Goal: Complete application form

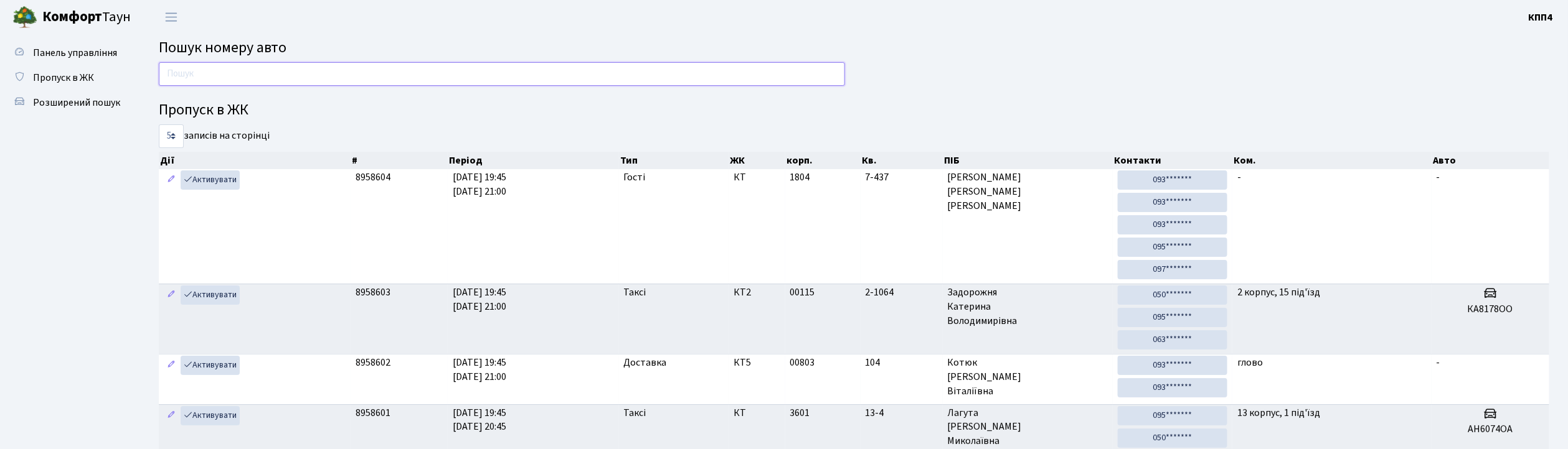
click at [321, 64] on input "text" at bounding box center [502, 74] width 686 height 24
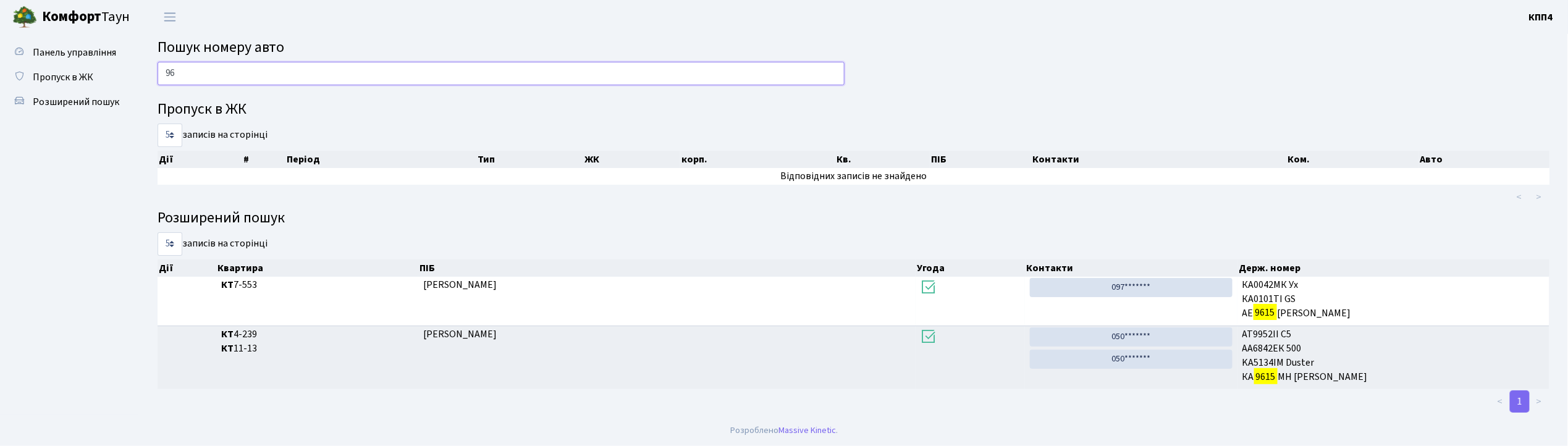
type input "9"
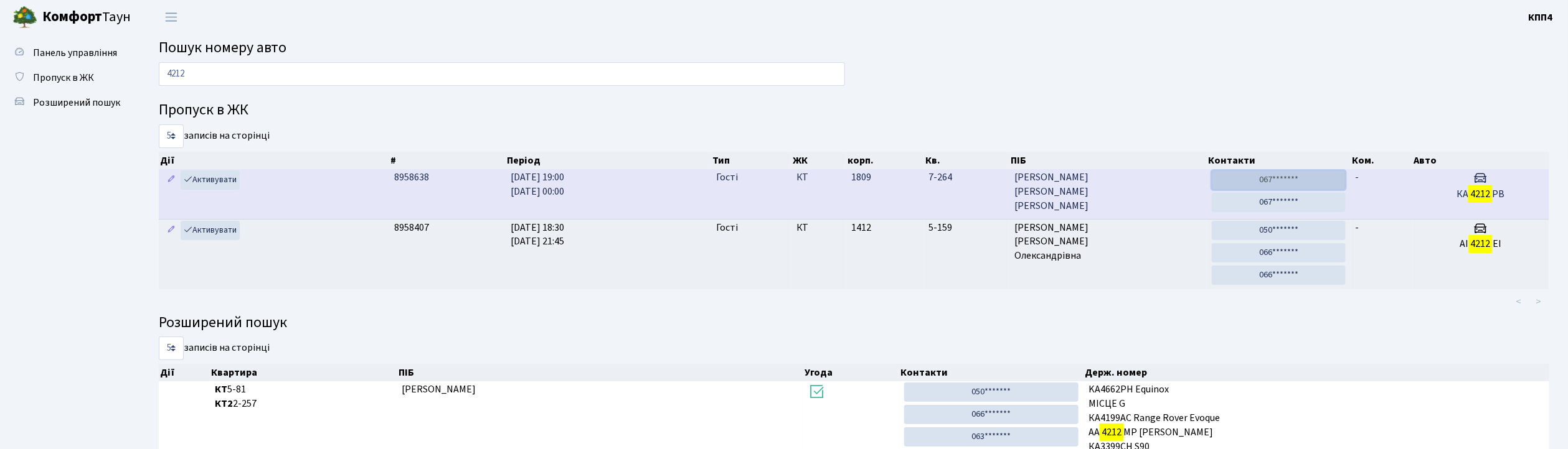
click at [1322, 187] on link "067*******" at bounding box center [1278, 180] width 134 height 19
click at [1283, 201] on link "067*******" at bounding box center [1278, 202] width 134 height 19
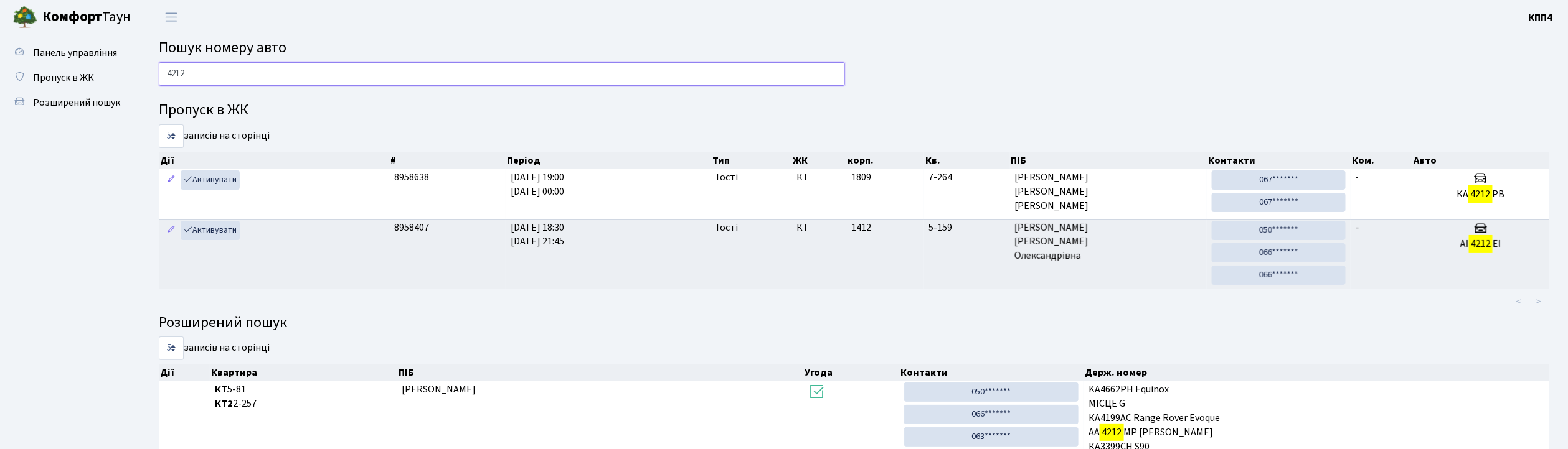
click at [603, 71] on input "4212" at bounding box center [502, 74] width 686 height 24
type input "4"
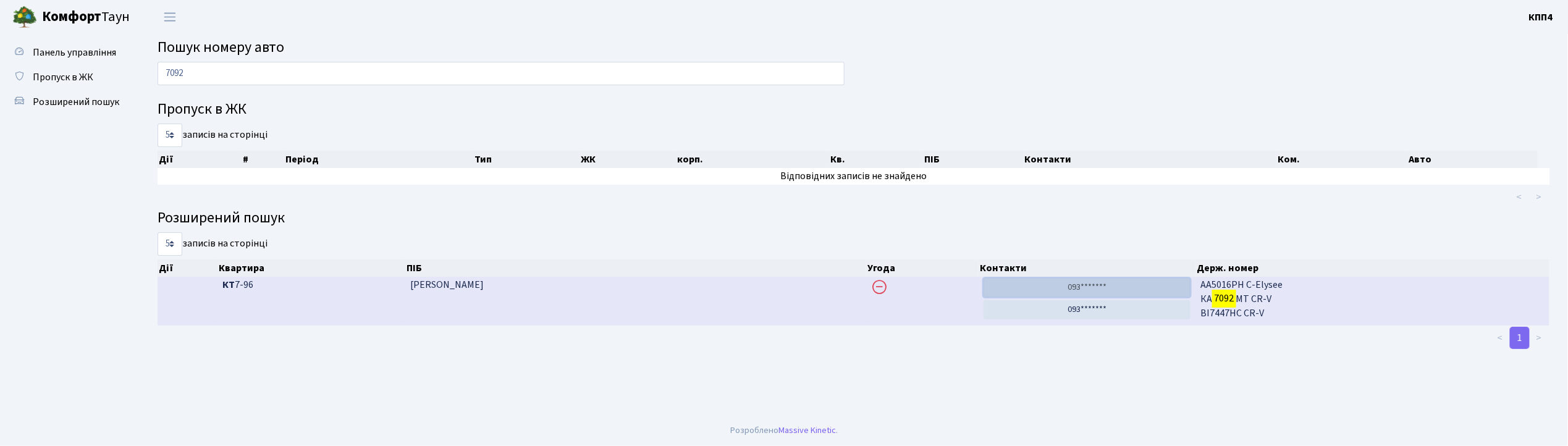
click at [1073, 290] on link "093*******" at bounding box center [1087, 287] width 208 height 19
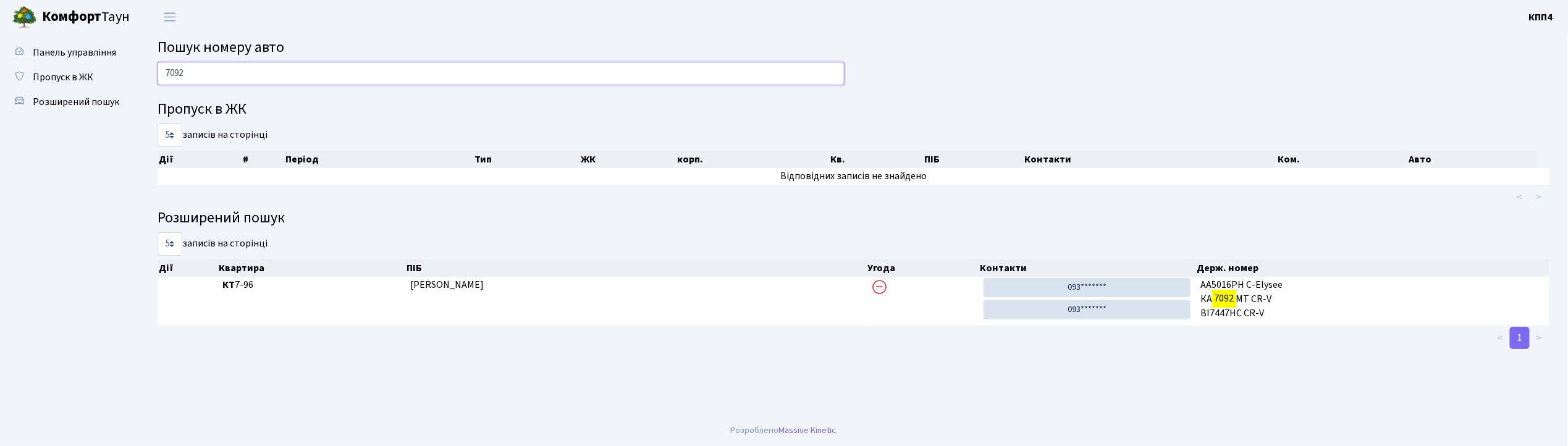
click at [219, 78] on input "7092" at bounding box center [501, 73] width 687 height 23
type input "7"
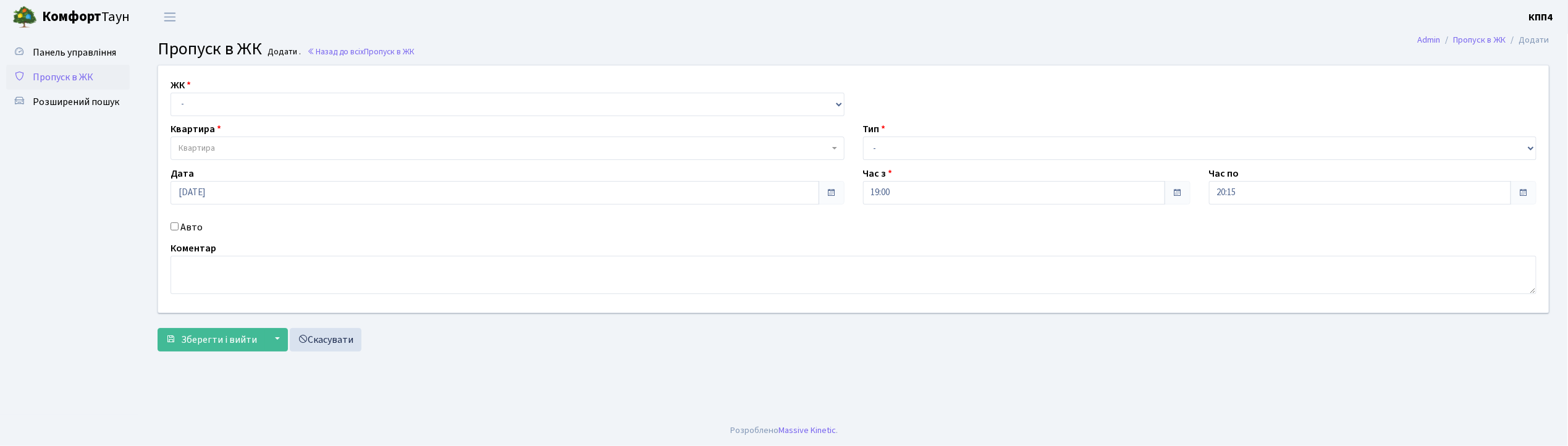
click at [173, 225] on input "Авто" at bounding box center [174, 226] width 8 height 8
checkbox input "true"
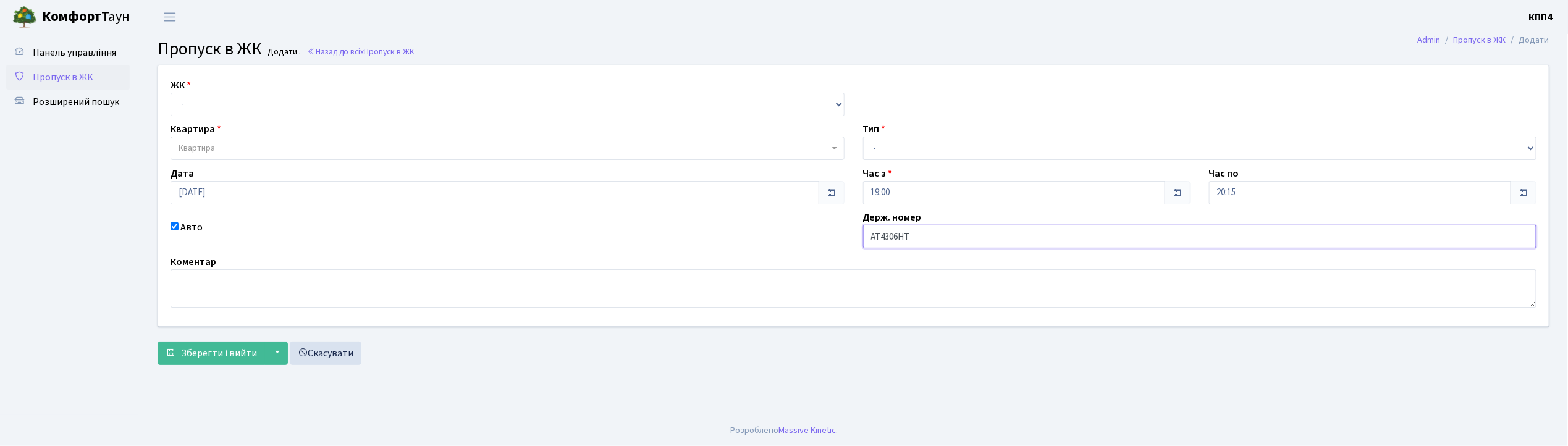
type input "АТ4306НТ"
click at [257, 105] on select "- КТ, вул. Регенераторна, 4 КТ2, просп. Соборності, 17 КТ3, вул. Березнева, 16 …" at bounding box center [508, 104] width 674 height 23
select select "271"
click at [171, 92] on select "- КТ, вул. Регенераторна, 4 КТ2, просп. Соборності, 17 КТ3, вул. Березнева, 16 …" at bounding box center [508, 104] width 674 height 23
select select
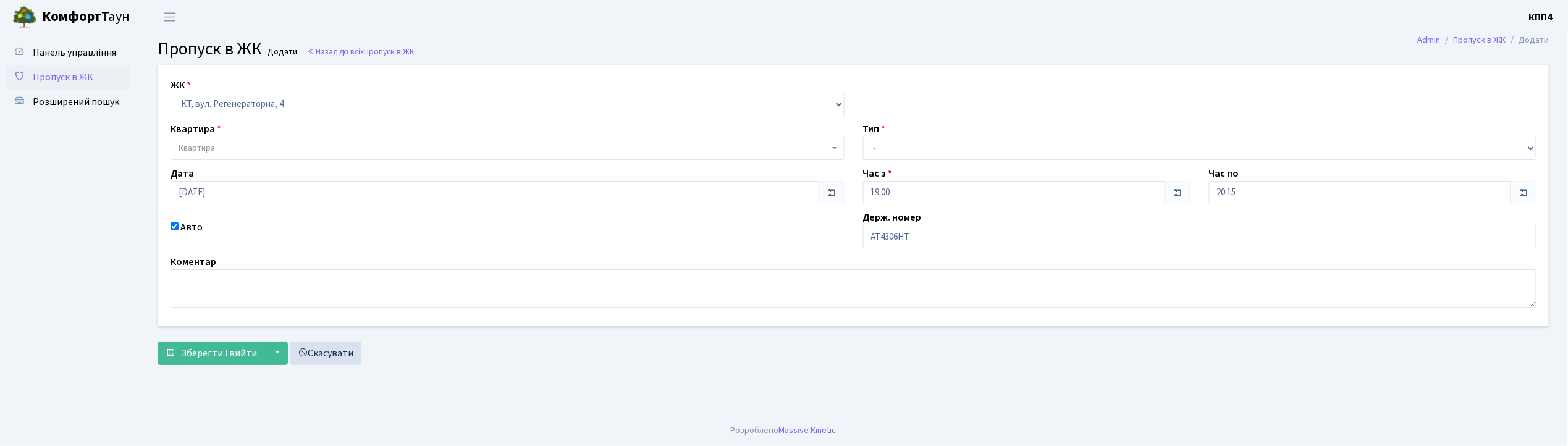
click at [258, 142] on span "Квартира" at bounding box center [508, 148] width 674 height 23
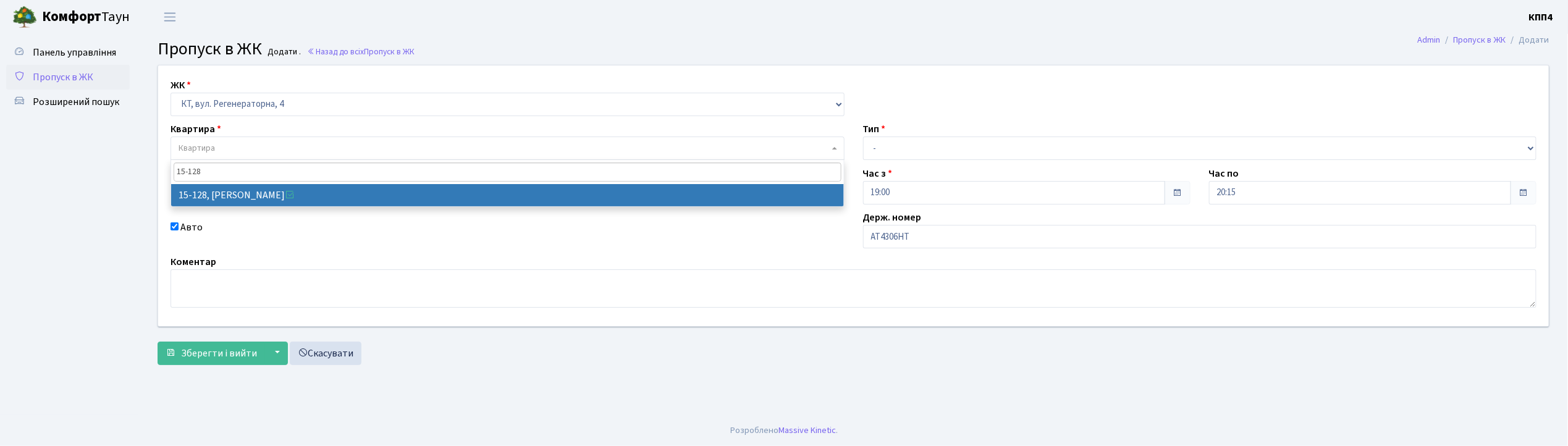
type input "15-128"
select select "8903"
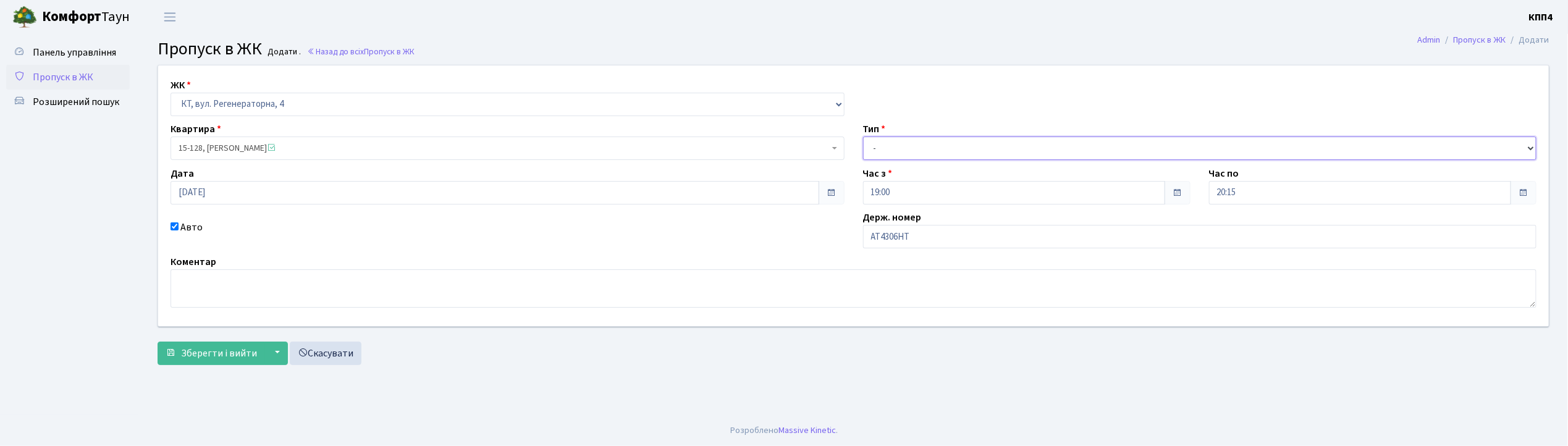
drag, startPoint x: 940, startPoint y: 147, endPoint x: 942, endPoint y: 193, distance: 46.0
click at [942, 193] on div "ЖК - КТ, вул. Регенераторна, 4 КТ2, просп. Соборності, 17 КТ3, вул. Березнева, …" at bounding box center [853, 196] width 1409 height 261
select select "2"
click at [863, 137] on select "- Доставка Таксі Гості Сервіс" at bounding box center [1200, 148] width 674 height 23
click at [220, 362] on button "Зберегти і вийти" at bounding box center [211, 353] width 107 height 23
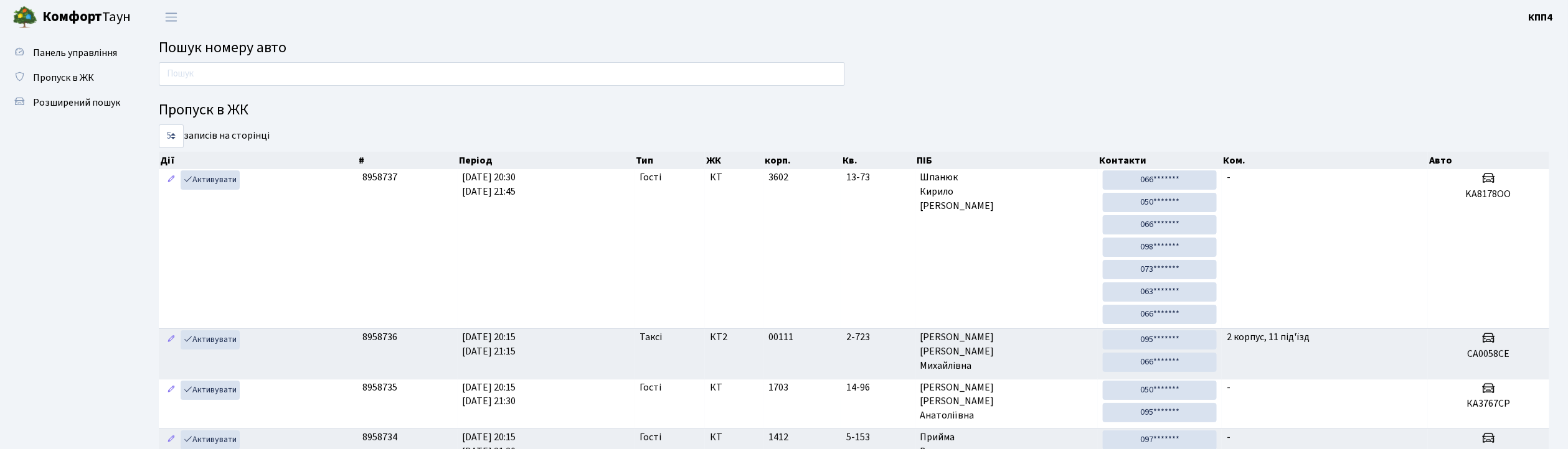
click at [213, 82] on input "text" at bounding box center [502, 74] width 686 height 24
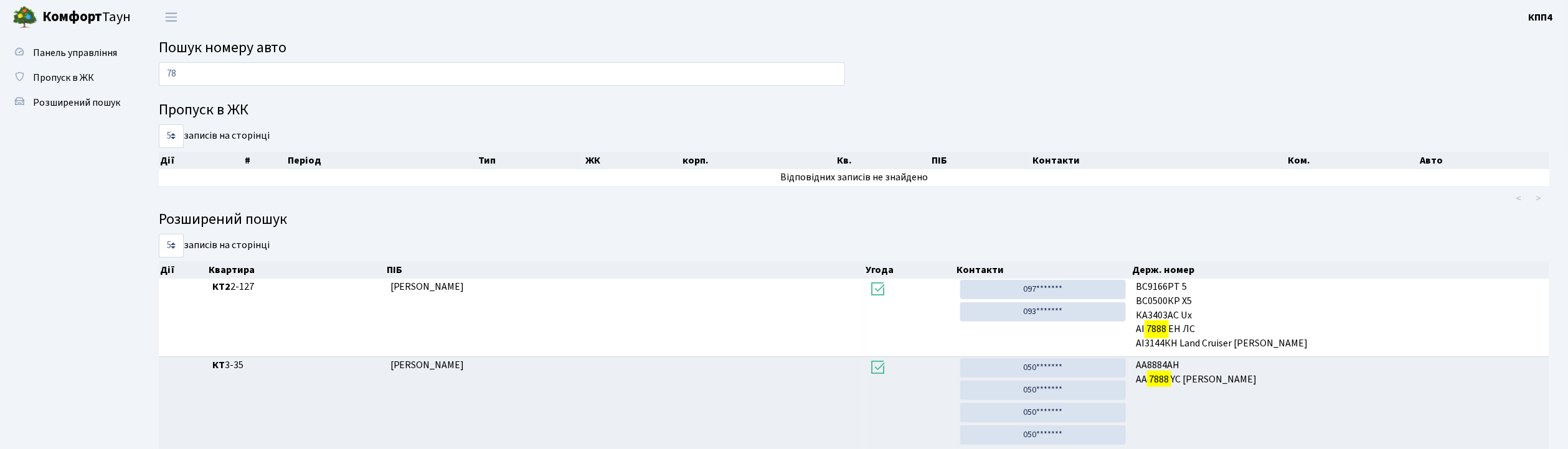
type input "7"
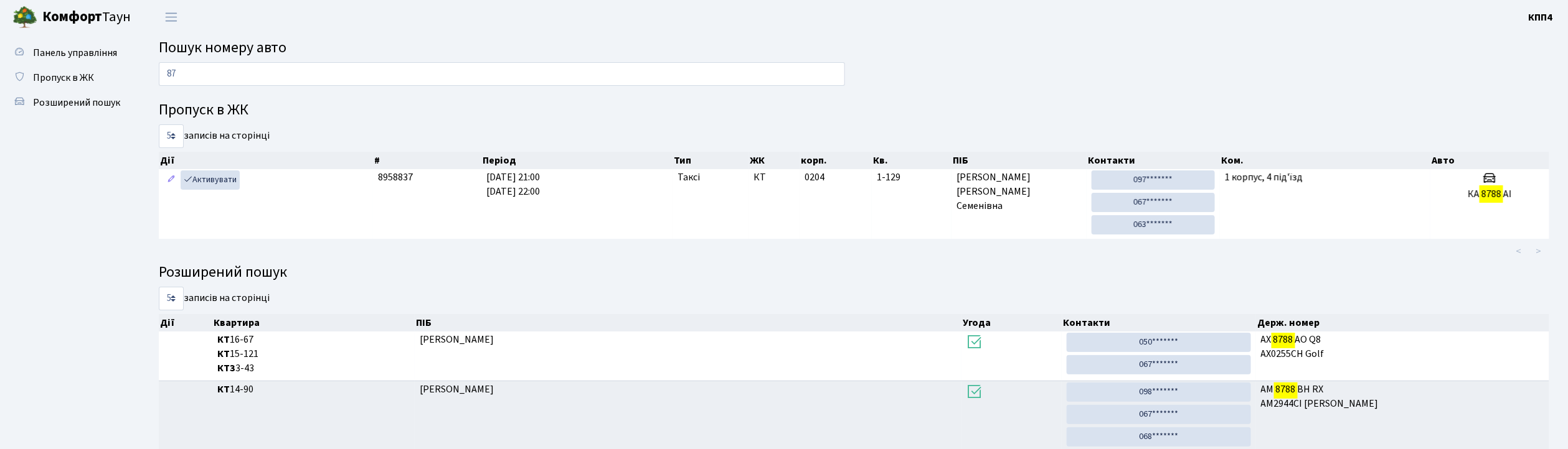
type input "8"
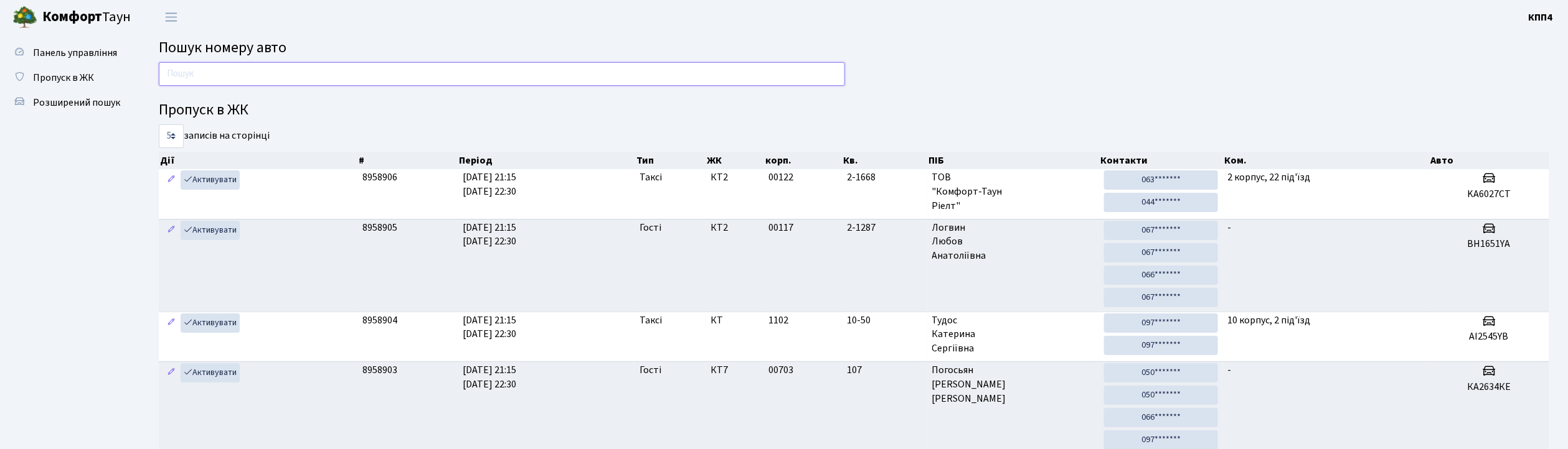
click at [337, 71] on input "text" at bounding box center [502, 74] width 686 height 24
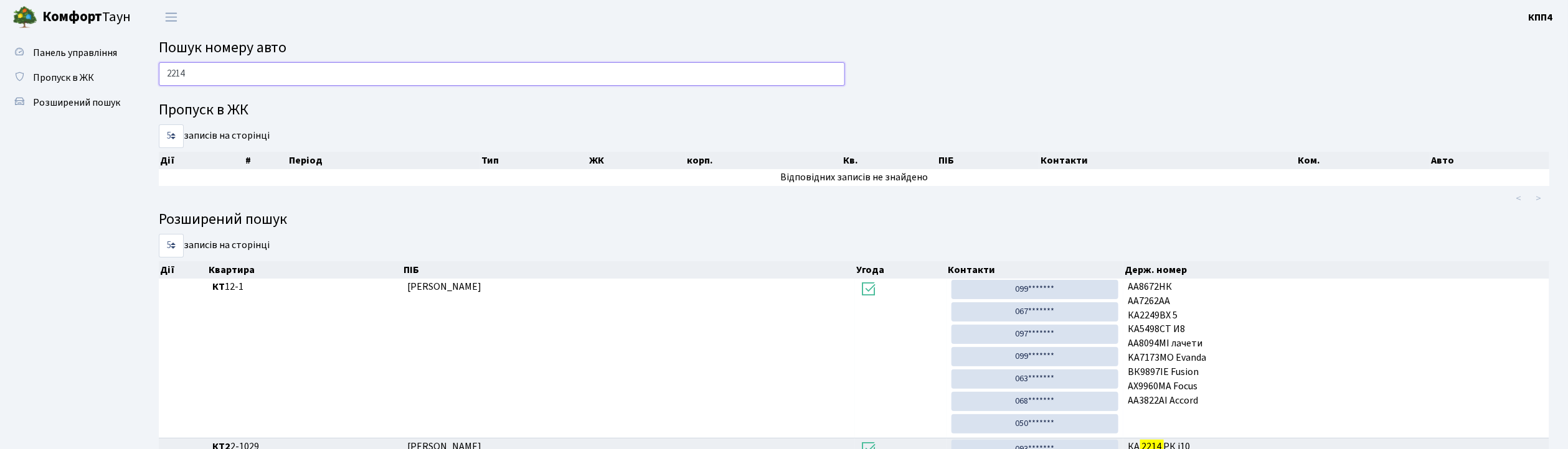
drag, startPoint x: 163, startPoint y: 75, endPoint x: 205, endPoint y: 69, distance: 42.4
click at [205, 69] on input "2214" at bounding box center [502, 74] width 686 height 24
click at [614, 72] on input "2214" at bounding box center [502, 74] width 686 height 24
drag, startPoint x: 164, startPoint y: 72, endPoint x: 267, endPoint y: 71, distance: 103.0
click at [250, 74] on input "2214" at bounding box center [502, 74] width 686 height 24
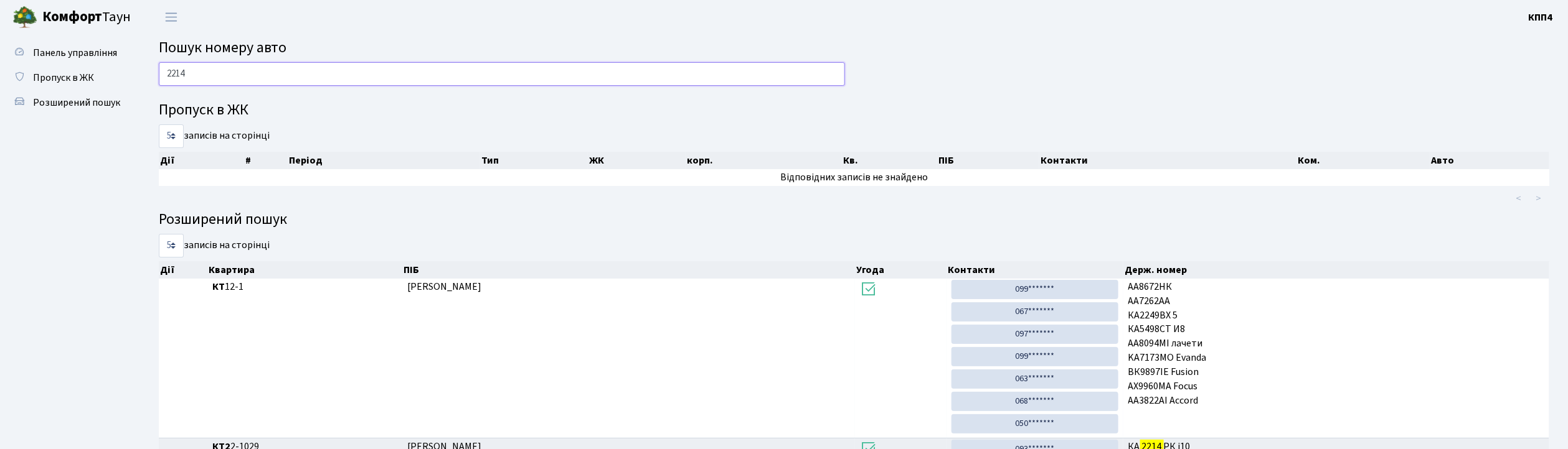
click at [525, 68] on input "2214" at bounding box center [502, 74] width 686 height 24
click at [523, 75] on input "2214" at bounding box center [502, 74] width 686 height 24
click at [191, 72] on input "2214" at bounding box center [502, 74] width 686 height 24
type input "2214"
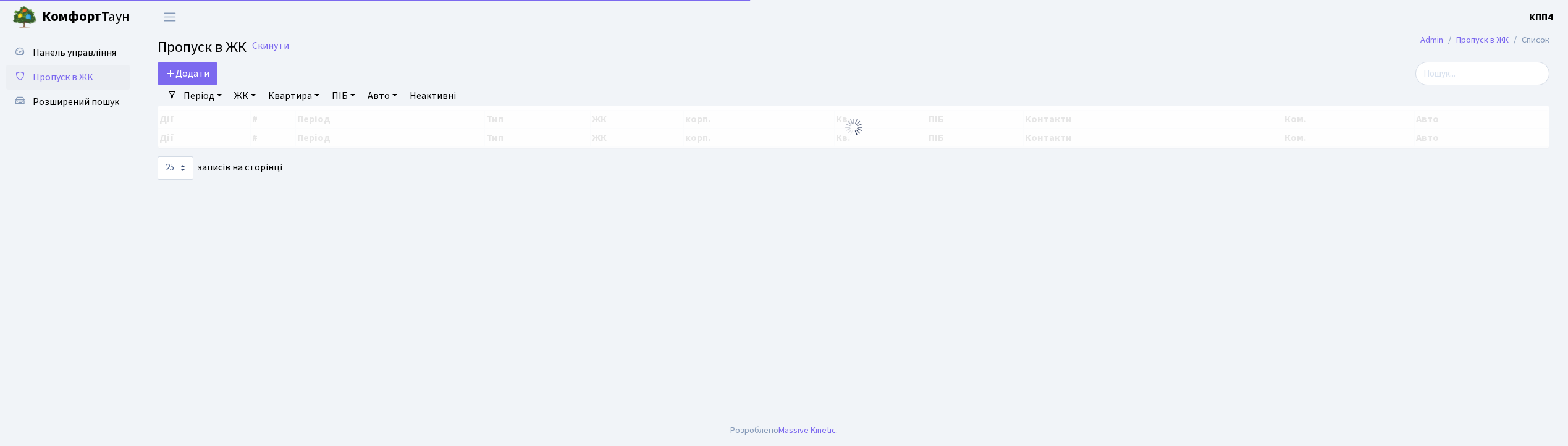
select select "25"
click at [54, 99] on span "Розширений пошук" at bounding box center [76, 102] width 87 height 14
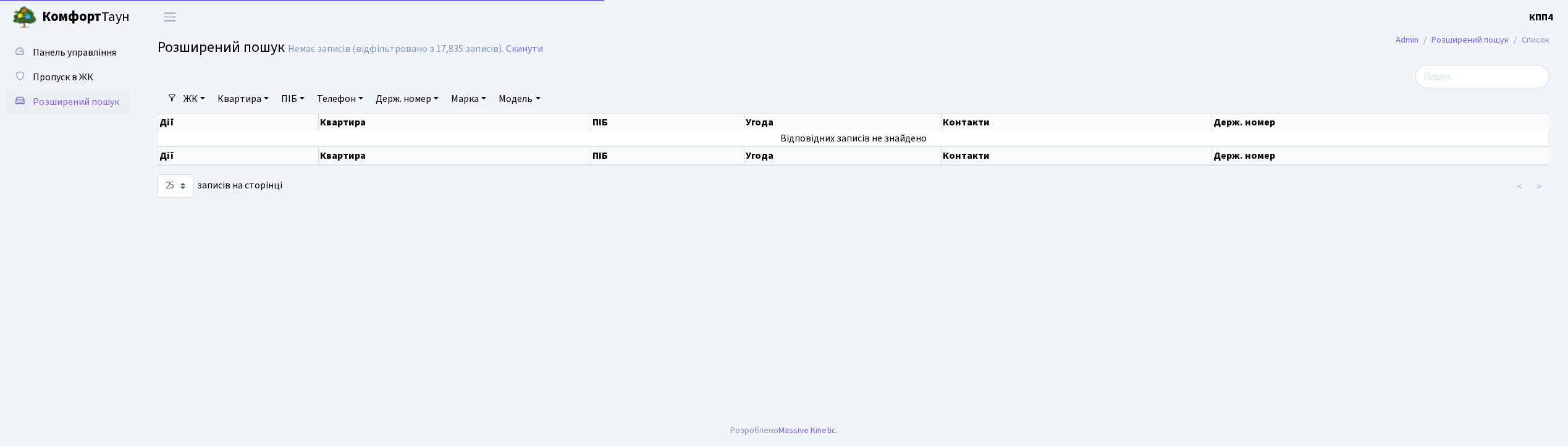
select select "25"
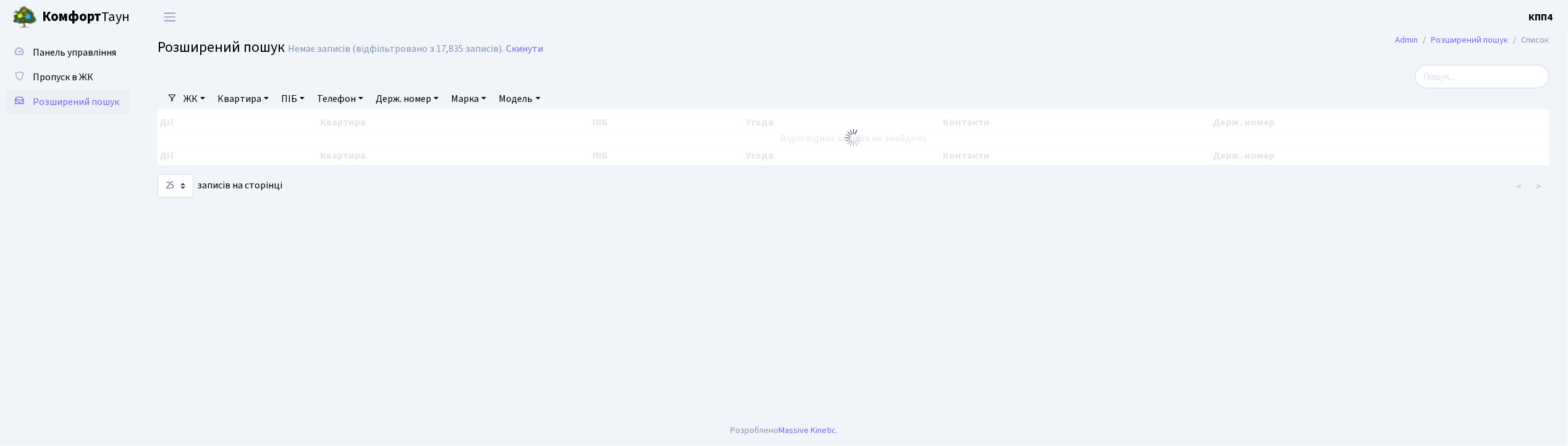
click at [243, 99] on link "Квартира" at bounding box center [243, 99] width 61 height 21
click at [257, 134] on input "text" at bounding box center [250, 122] width 73 height 23
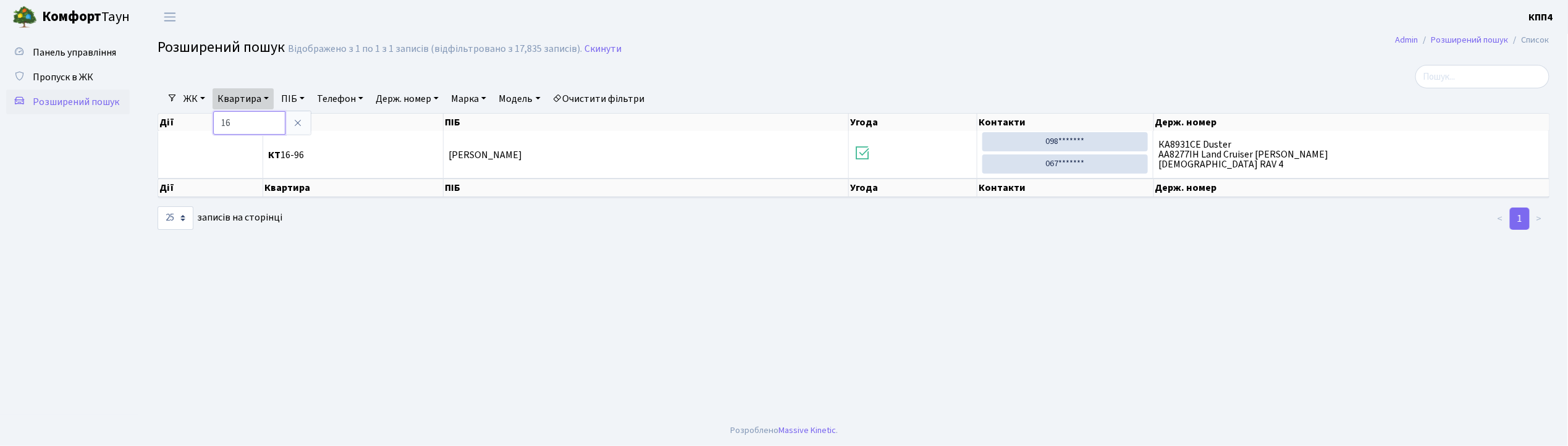
type input "1"
click at [304, 124] on link at bounding box center [298, 122] width 26 height 23
